Goal: Check status: Check status

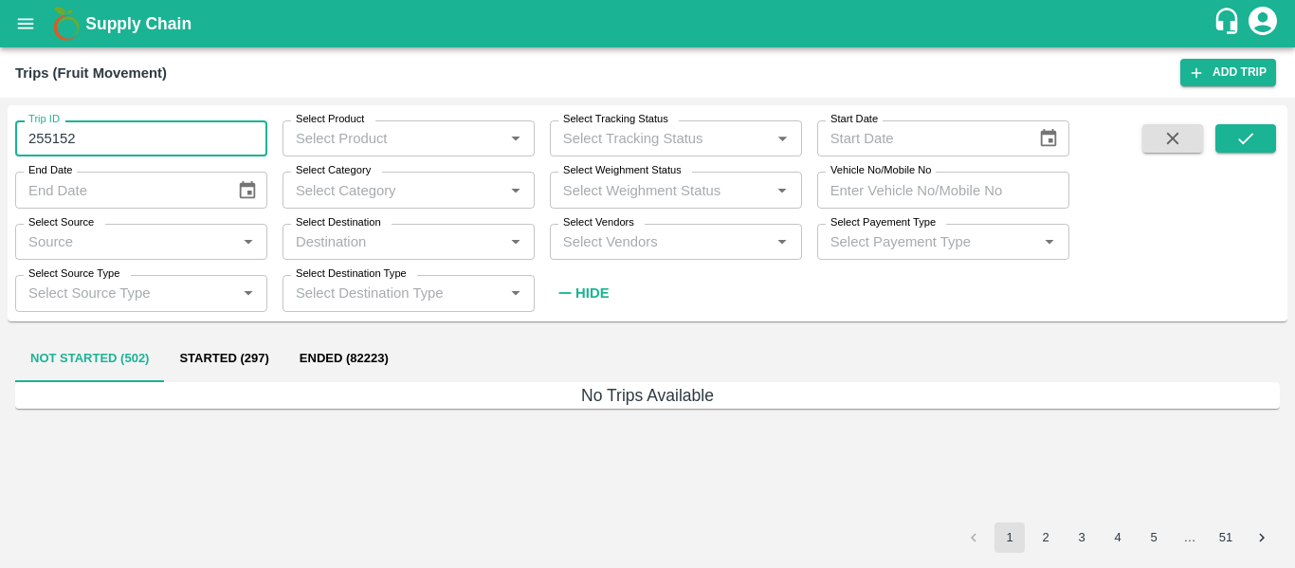
click at [116, 136] on input "255152" at bounding box center [141, 138] width 252 height 36
type input "84351"
click at [1255, 145] on icon "submit" at bounding box center [1245, 138] width 21 height 21
click at [125, 128] on input "84351" at bounding box center [141, 138] width 252 height 36
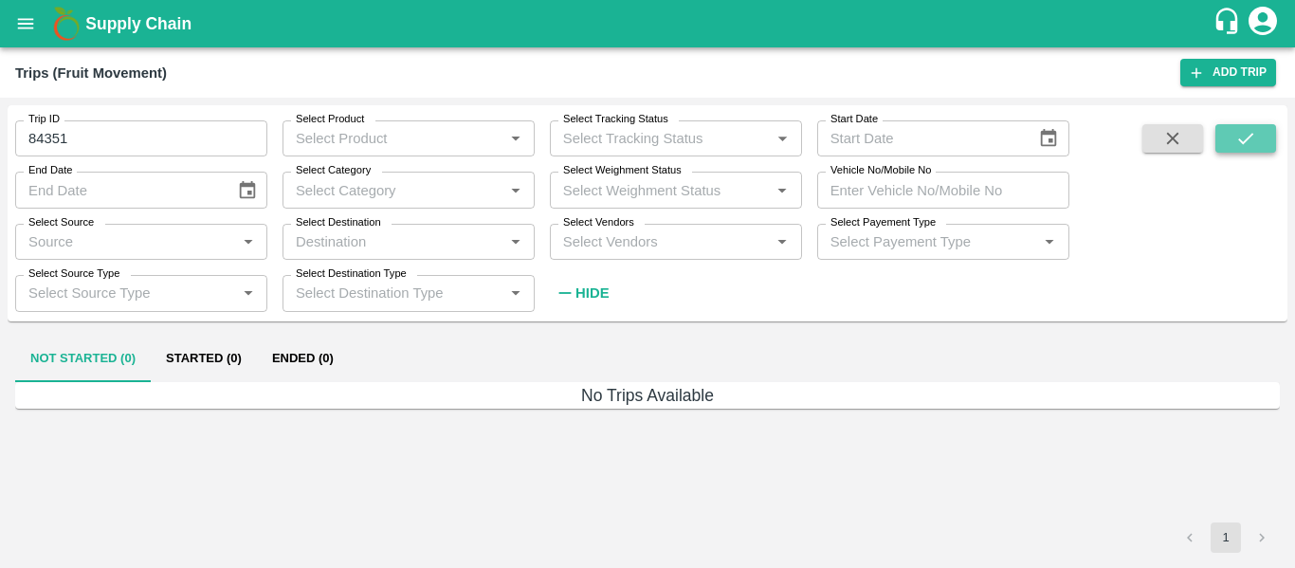
click at [1265, 145] on button "submit" at bounding box center [1245, 138] width 61 height 28
click at [24, 25] on icon "open drawer" at bounding box center [25, 23] width 21 height 21
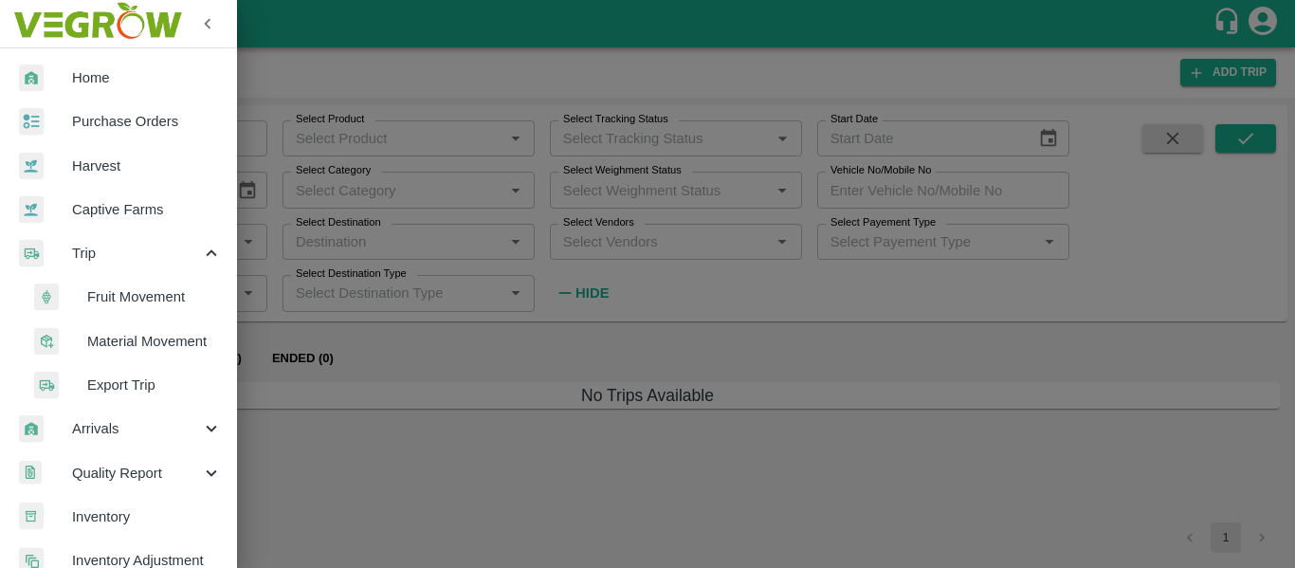
click at [116, 345] on span "Material Movement" at bounding box center [154, 341] width 135 height 21
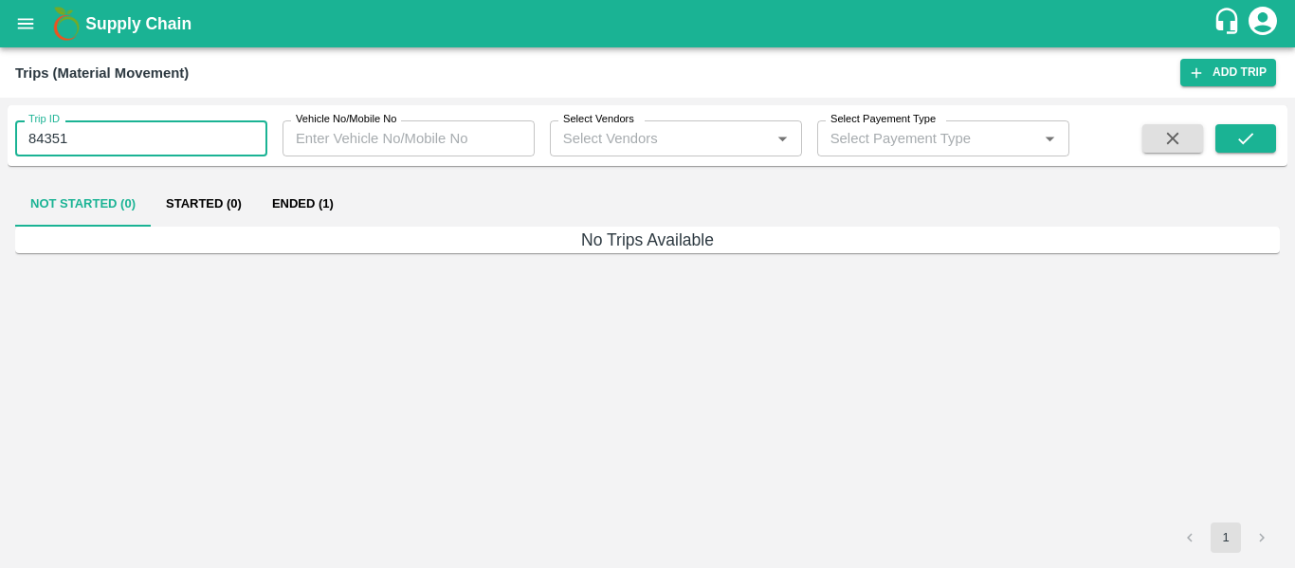
click at [95, 141] on input "84351" at bounding box center [141, 138] width 252 height 36
click at [1255, 143] on icon "submit" at bounding box center [1245, 138] width 21 height 21
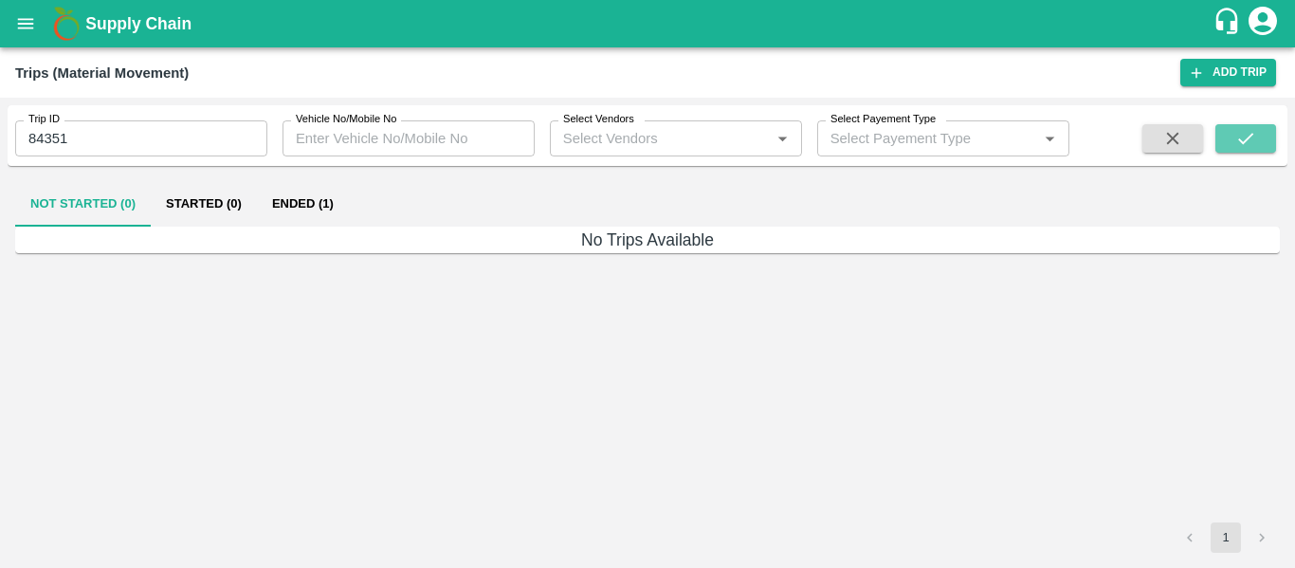
drag, startPoint x: 1255, startPoint y: 143, endPoint x: 892, endPoint y: 165, distance: 363.6
click at [892, 165] on div "Trip ID 84351 Trip ID Vehicle No/Mobile No Vehicle No/Mobile No Select Vendors …" at bounding box center [647, 135] width 1279 height 61
click at [318, 202] on button "Ended (1)" at bounding box center [303, 203] width 92 height 45
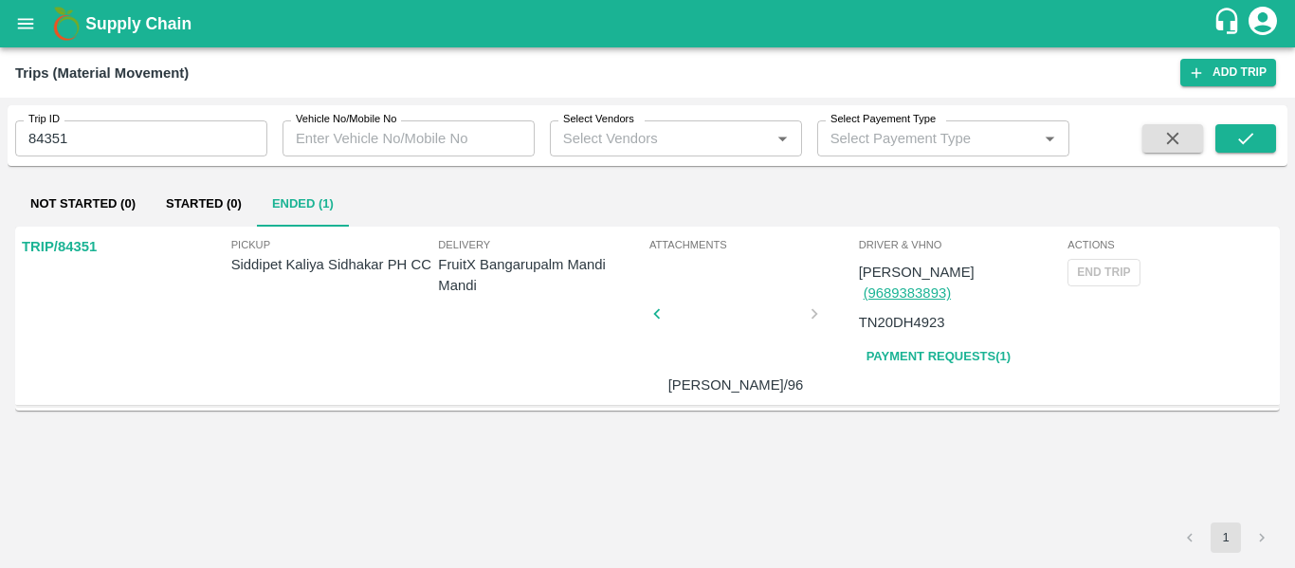
click at [753, 302] on div at bounding box center [735, 319] width 142 height 100
click at [946, 340] on link "Payment Requests( 1 )" at bounding box center [938, 356] width 159 height 33
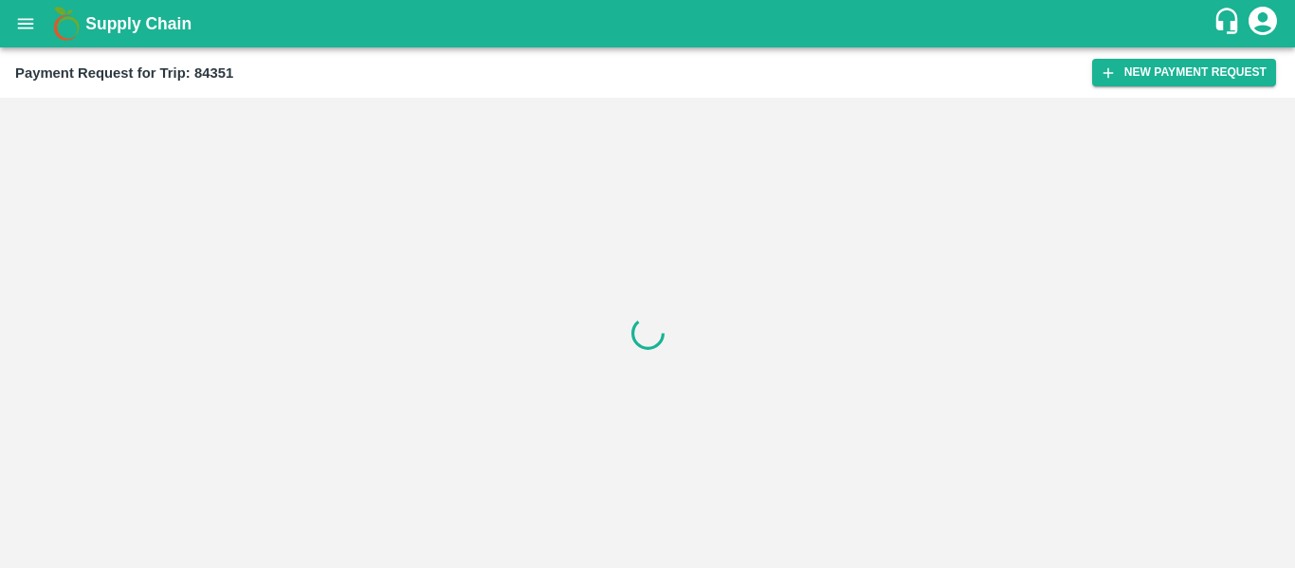
click at [946, 336] on div at bounding box center [647, 333] width 1295 height 470
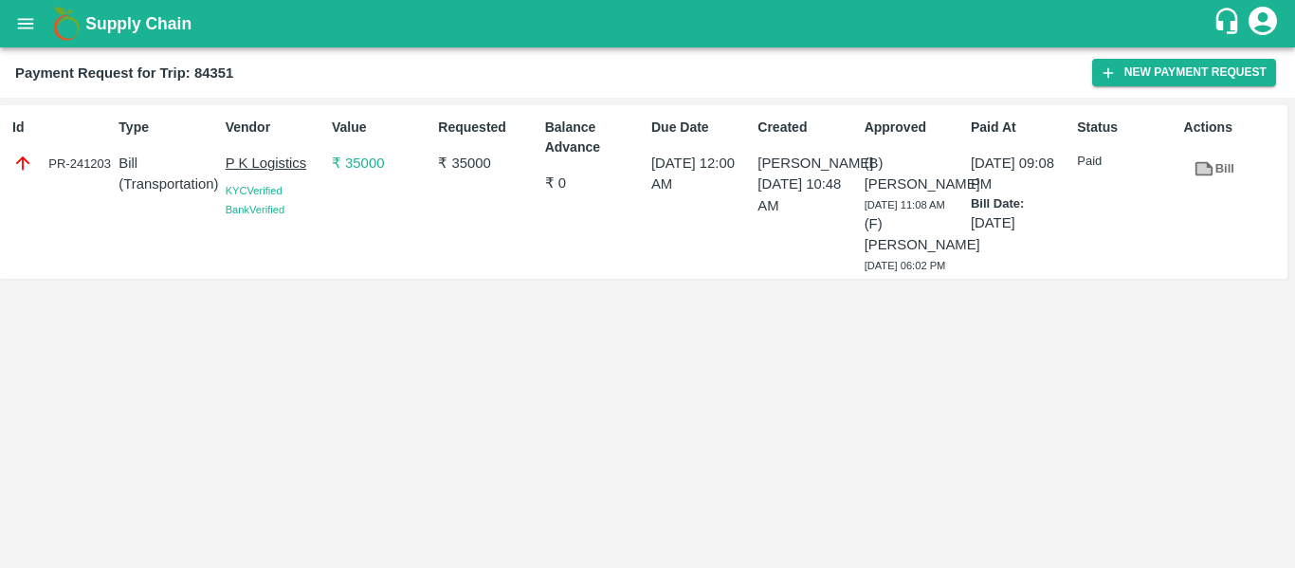
click at [946, 279] on div "Id PR-241203 Type Bill ( Transportation ) Vendor P K Logistics KYC Verified Ban…" at bounding box center [643, 191] width 1287 height 173
click at [1204, 170] on icon at bounding box center [1204, 169] width 14 height 10
click at [70, 155] on div "PR-241203" at bounding box center [61, 163] width 99 height 21
click at [70, 167] on div "PR-241203" at bounding box center [61, 163] width 99 height 21
drag, startPoint x: 889, startPoint y: 162, endPoint x: 904, endPoint y: 185, distance: 27.3
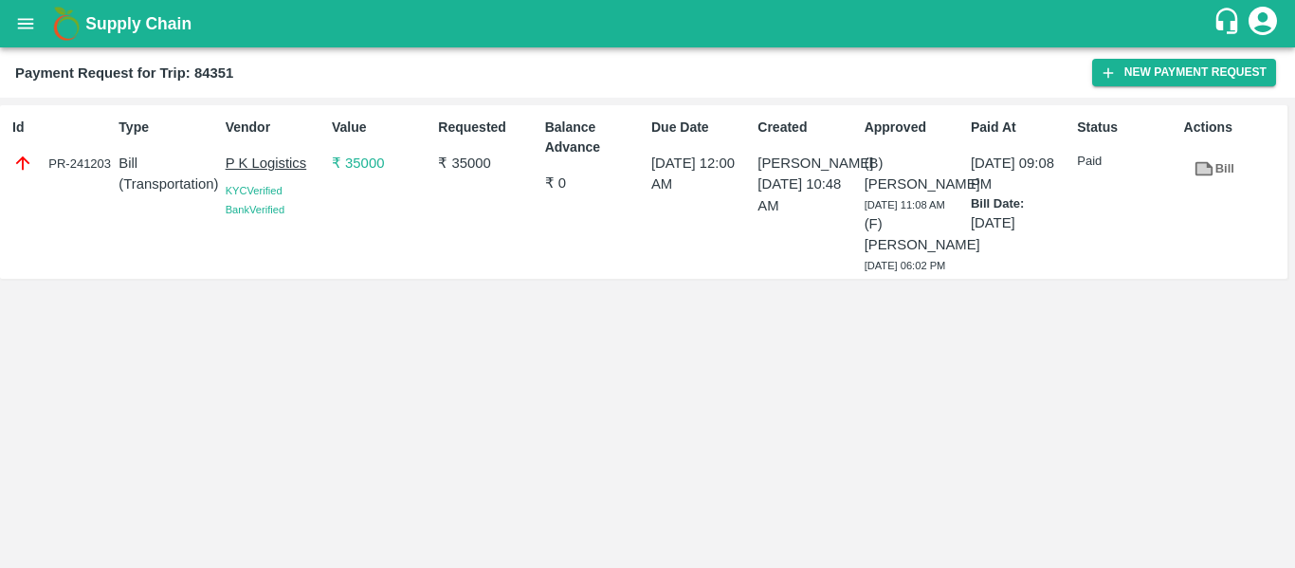
click at [904, 185] on p "(B) Palwinder Singh" at bounding box center [913, 174] width 99 height 43
copy p "Palwinder Singh"
click at [904, 185] on p "(B) Palwinder Singh" at bounding box center [913, 174] width 99 height 43
click at [244, 164] on p "P K Logistics" at bounding box center [275, 163] width 99 height 21
copy p "Mahesh Kumar"
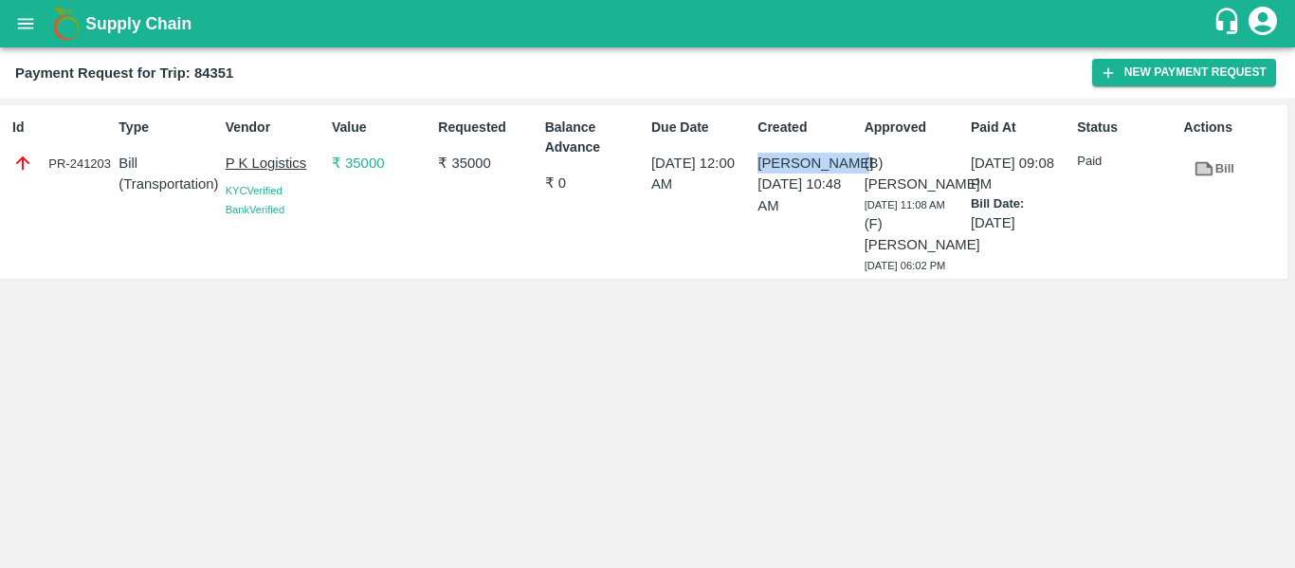
drag, startPoint x: 758, startPoint y: 166, endPoint x: 853, endPoint y: 165, distance: 94.8
click at [853, 165] on p "Mahesh Kumar" at bounding box center [806, 163] width 99 height 21
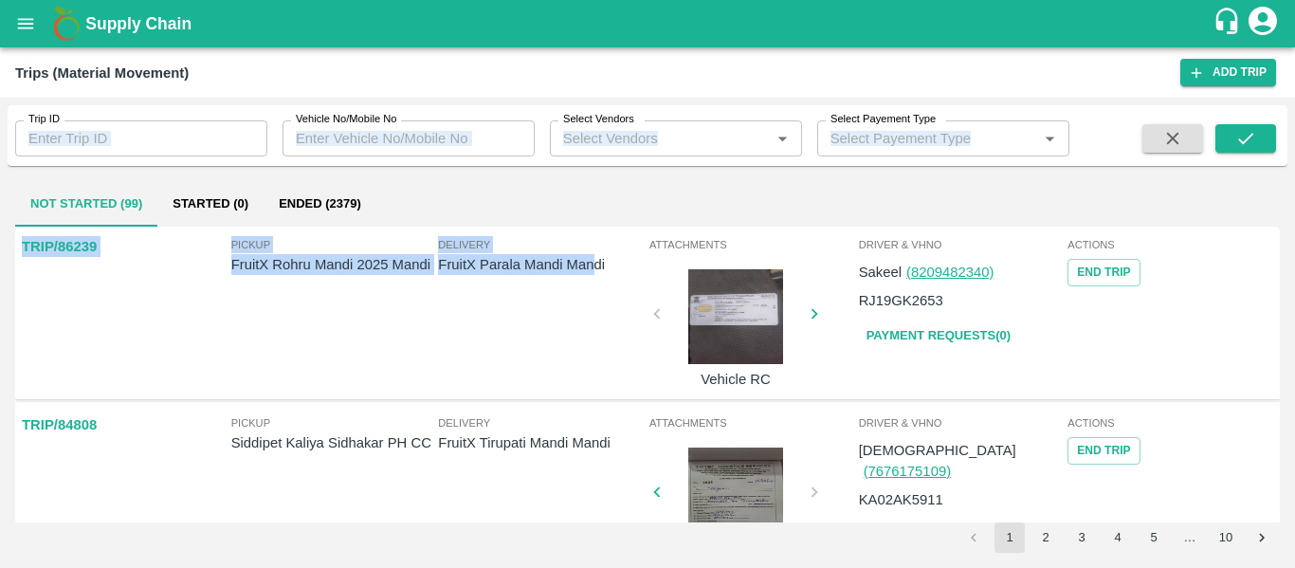
drag, startPoint x: 593, startPoint y: 352, endPoint x: 177, endPoint y: 152, distance: 461.6
click at [177, 152] on div "Trip ID Trip ID Vehicle No/Mobile No Vehicle No/Mobile No Select Vendors Select…" at bounding box center [647, 332] width 1279 height 455
click at [138, 139] on input "Trip ID" at bounding box center [141, 138] width 252 height 36
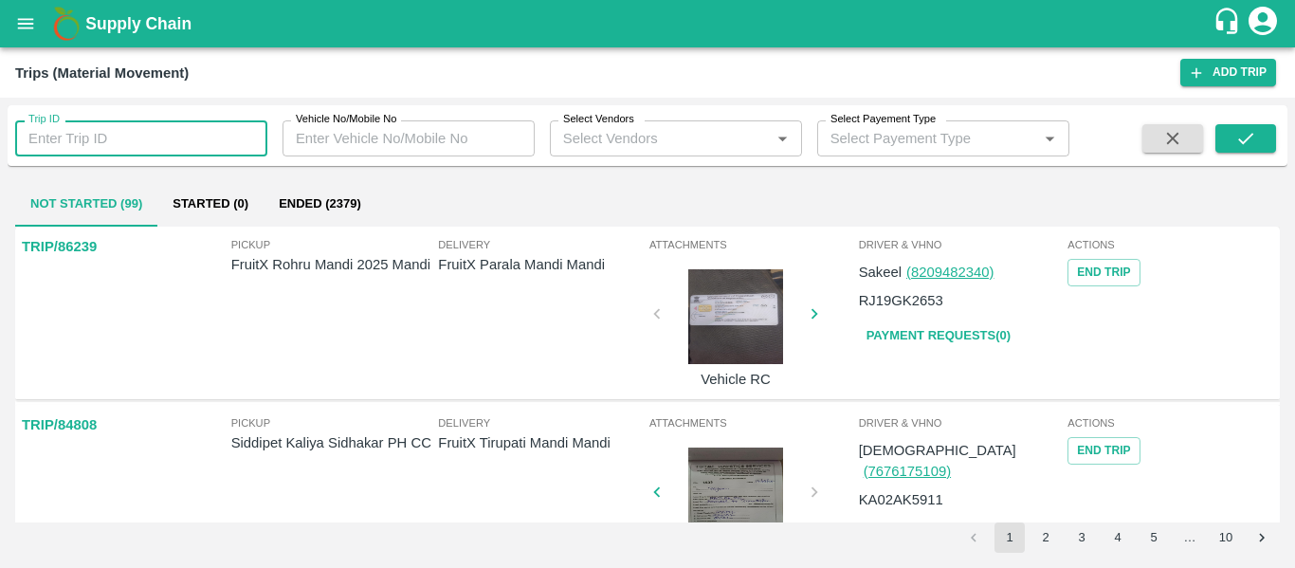
paste input "Mahesh Kumar"
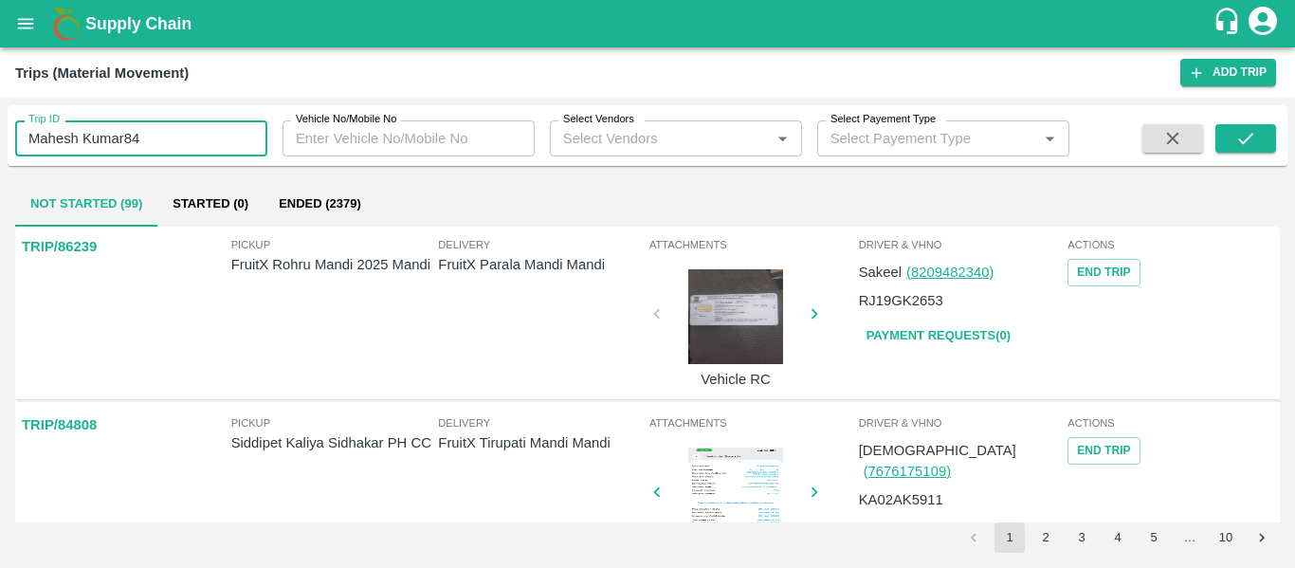
type input "Mahesh Kumar84"
type input "84351"
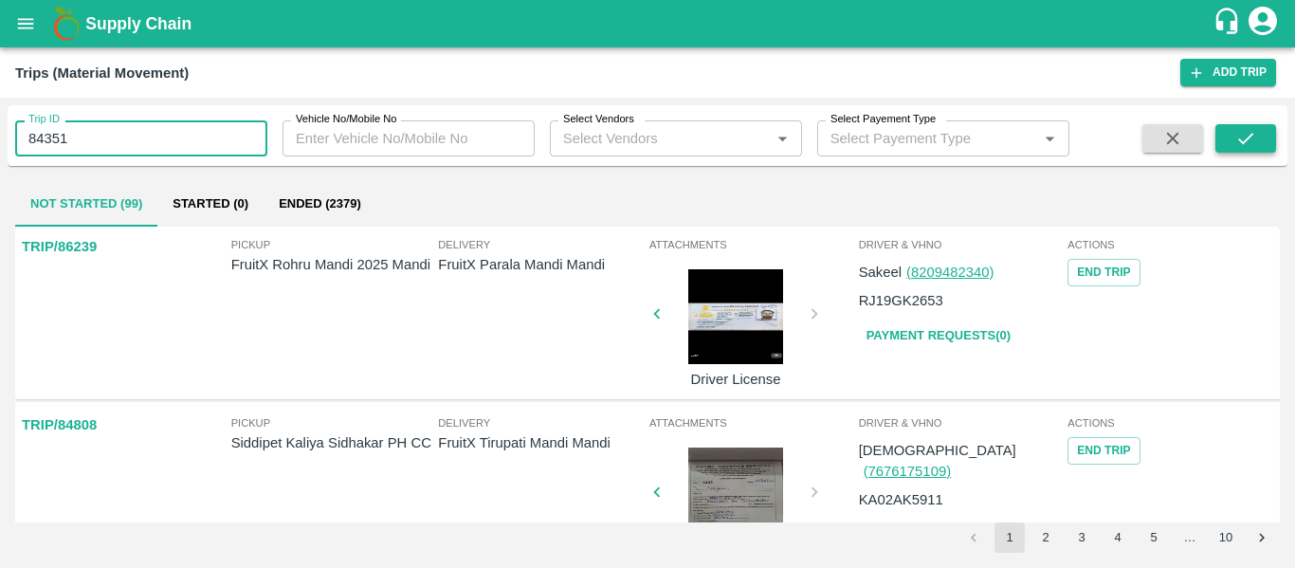
click at [1238, 139] on icon "submit" at bounding box center [1245, 138] width 21 height 21
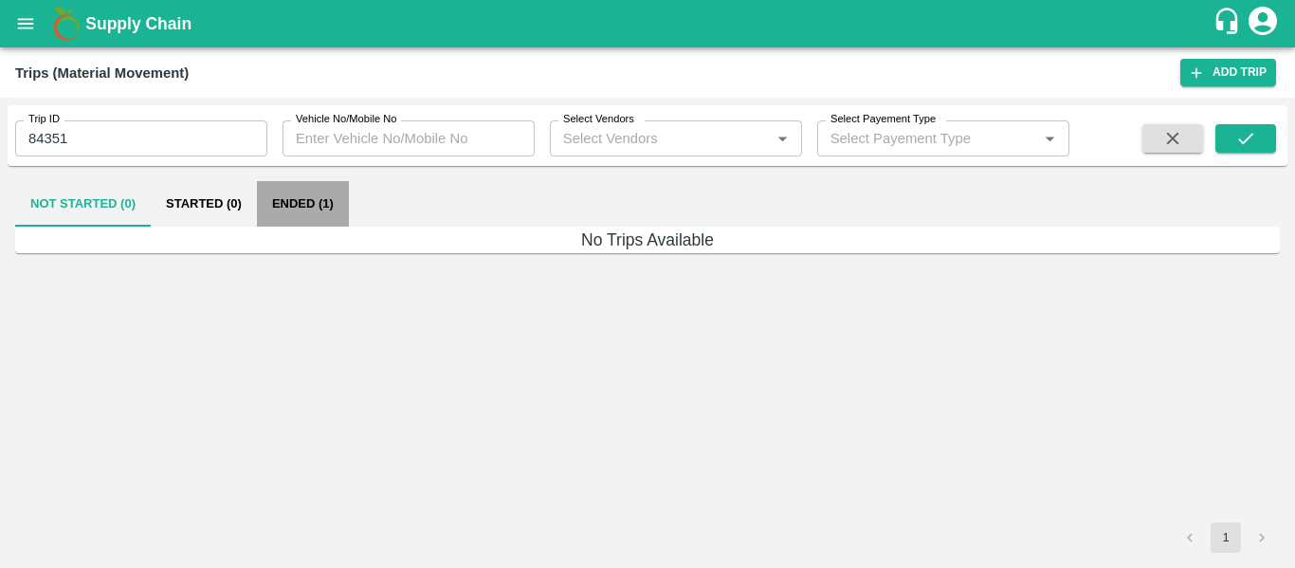
click at [295, 199] on button "Ended (1)" at bounding box center [303, 203] width 92 height 45
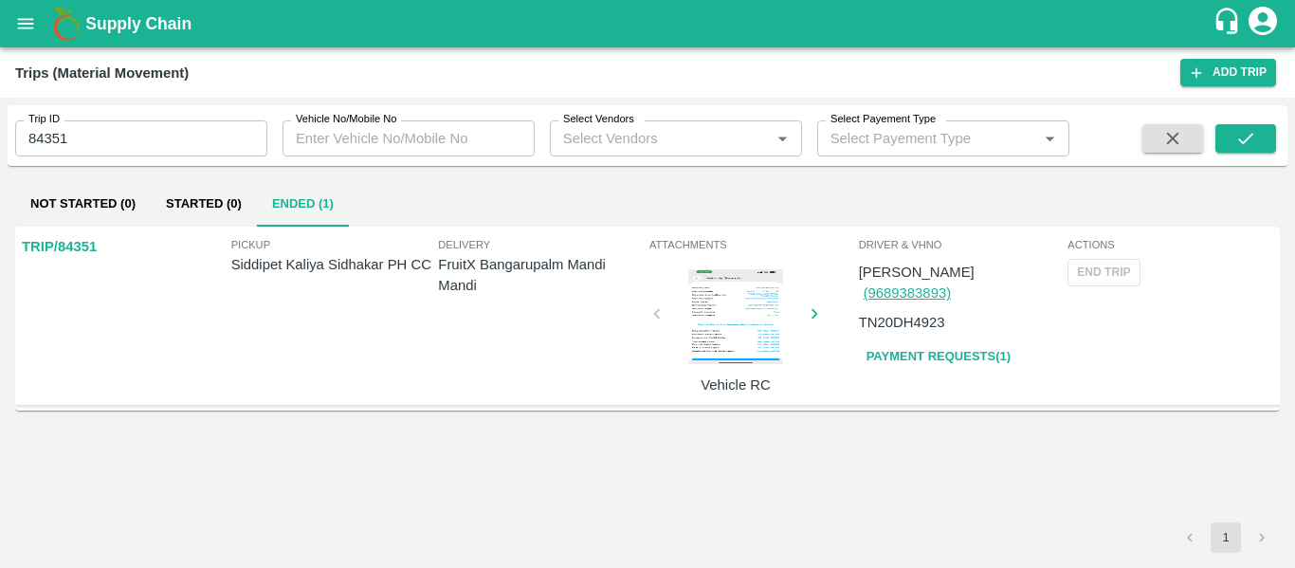
click at [461, 271] on p "FruitX Bangarupalm Mandi Mandi" at bounding box center [542, 275] width 208 height 43
click at [664, 347] on div at bounding box center [593, 316] width 142 height 95
click at [951, 285] on link "(9689383893)" at bounding box center [906, 292] width 87 height 15
click at [45, 244] on p "TRIP/84351" at bounding box center [59, 246] width 75 height 21
click at [445, 258] on p "FruitX Bangarupalm Mandi Mandi" at bounding box center [542, 275] width 208 height 43
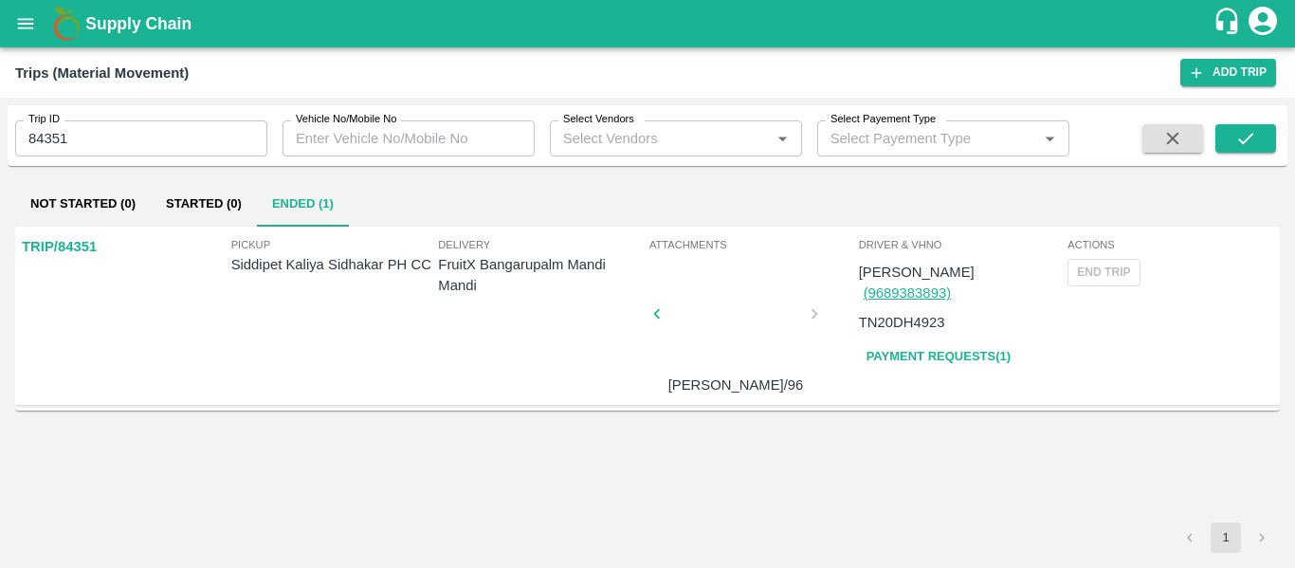
click at [422, 289] on div "Pickup Siddipet Kaliya Sidhakar PH CC" at bounding box center [335, 313] width 208 height 154
click at [287, 261] on p "Siddipet Kaliya Sidhakar PH CC" at bounding box center [335, 264] width 208 height 21
click at [43, 248] on p "TRIP/84351" at bounding box center [59, 246] width 75 height 21
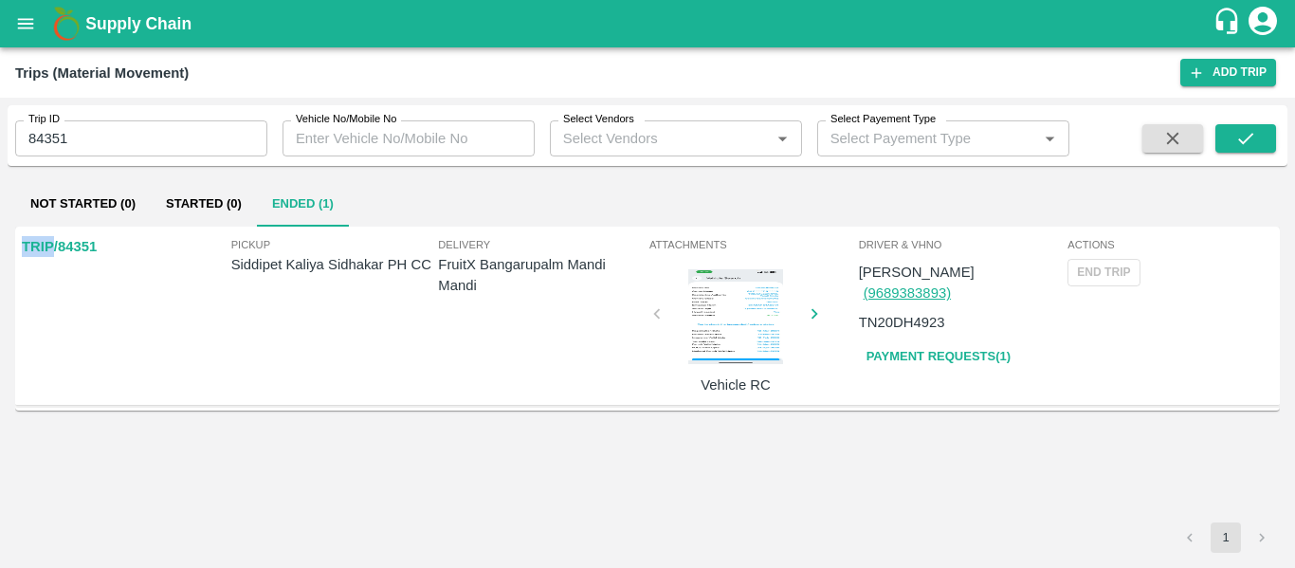
click at [43, 248] on p "TRIP/84351" at bounding box center [59, 246] width 75 height 21
click at [438, 277] on p "FruitX Bangarupalm Mandi Mandi" at bounding box center [542, 275] width 208 height 43
click at [327, 254] on p "Siddipet Kaliya Sidhakar PH CC" at bounding box center [335, 264] width 208 height 21
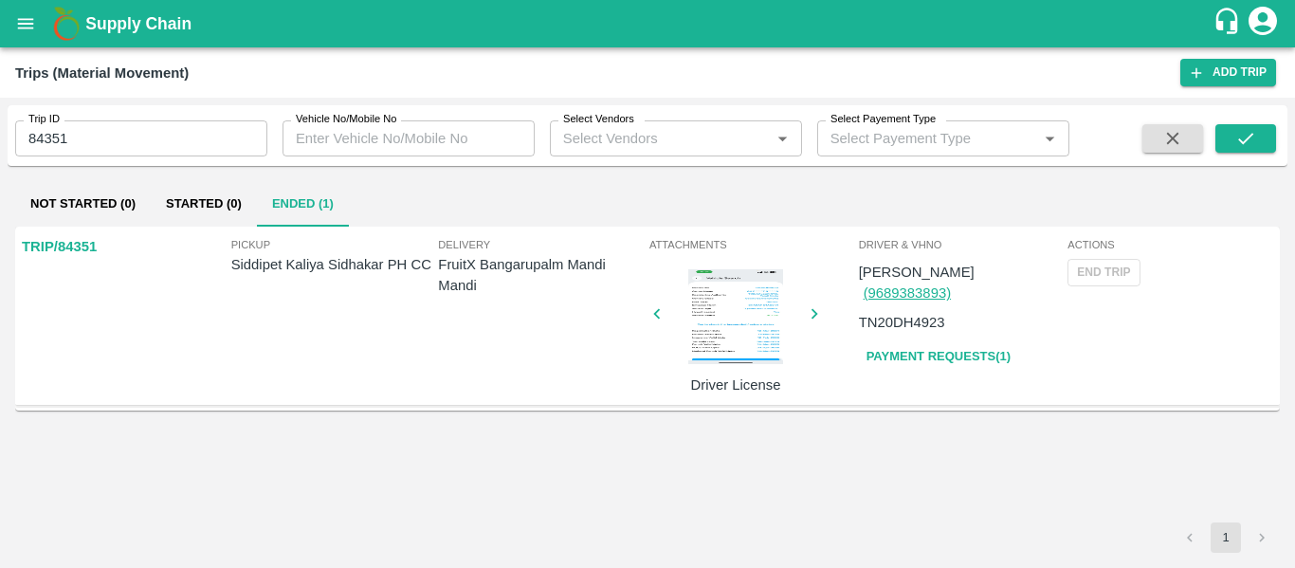
click at [522, 293] on p "FruitX Bangarupalm Mandi Mandi" at bounding box center [542, 275] width 208 height 43
click at [902, 340] on link "Payment Requests( 1 )" at bounding box center [938, 356] width 159 height 33
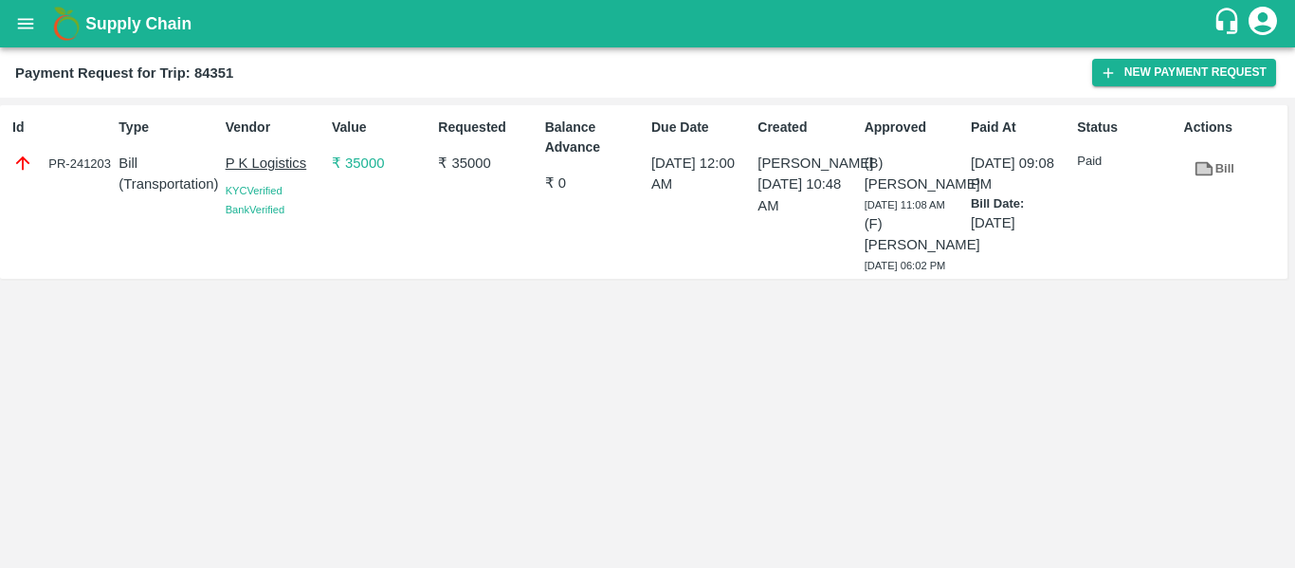
drag, startPoint x: 919, startPoint y: 282, endPoint x: 864, endPoint y: 262, distance: 58.8
click at [864, 256] on p "(F) Revanasidda Rodagi" at bounding box center [913, 234] width 99 height 43
click at [1097, 161] on p "Paid" at bounding box center [1126, 162] width 99 height 18
click at [1216, 172] on link "Bill" at bounding box center [1214, 169] width 61 height 33
